Goal: Task Accomplishment & Management: Use online tool/utility

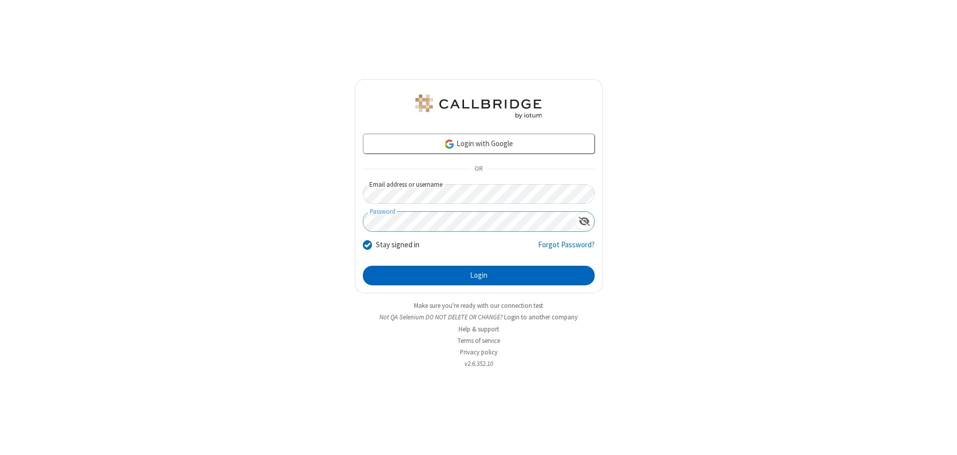
click at [478, 275] on button "Login" at bounding box center [479, 276] width 232 height 20
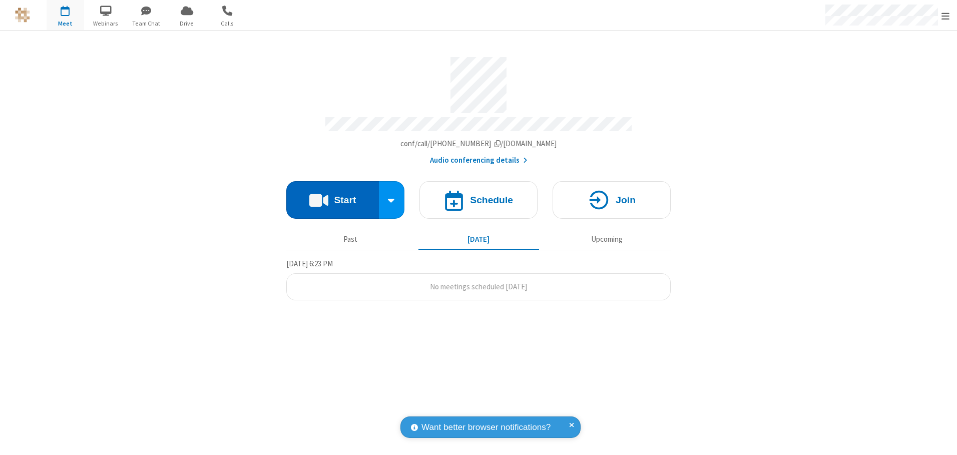
click at [332, 196] on button "Start" at bounding box center [332, 200] width 93 height 38
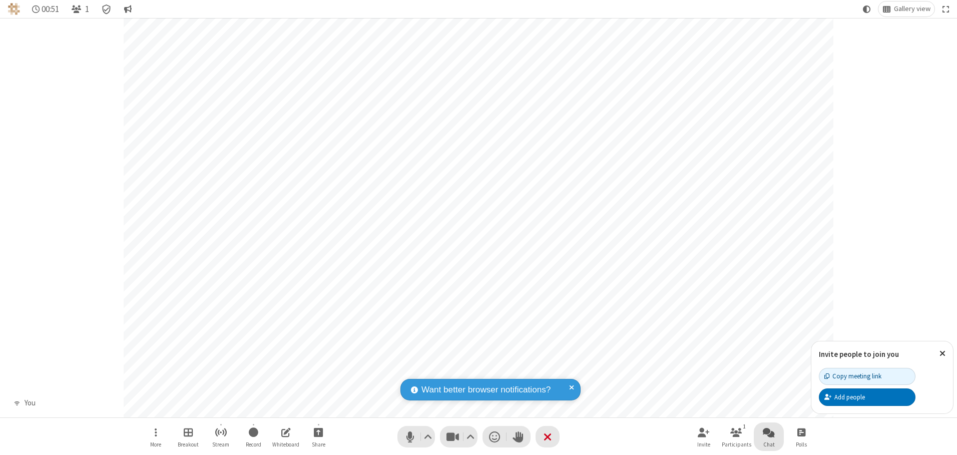
click at [769, 432] on span "Open chat" at bounding box center [769, 432] width 12 height 13
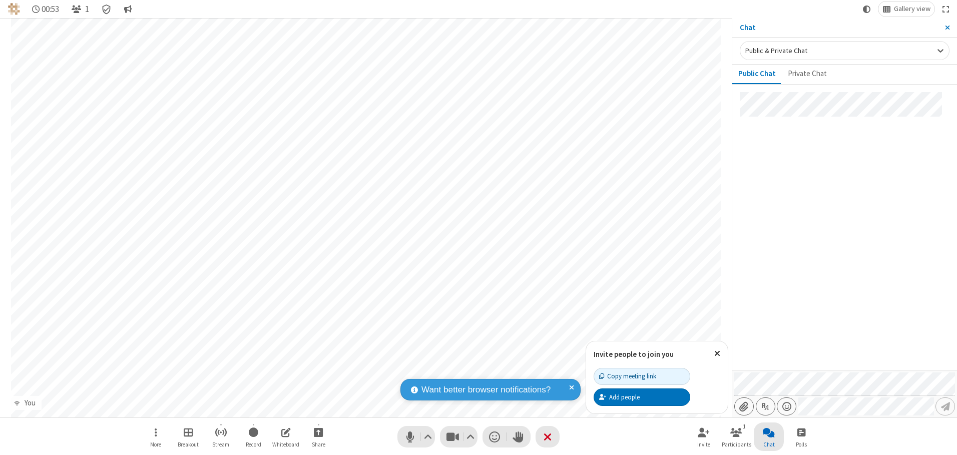
type input "C:\fakepath\doc_test.docx"
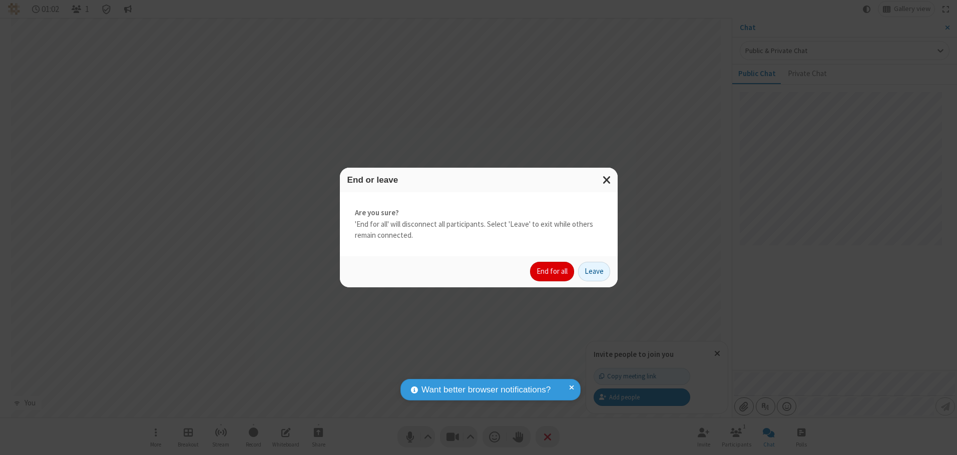
click at [552, 271] on button "End for all" at bounding box center [552, 272] width 44 height 20
